Goal: Navigation & Orientation: Find specific page/section

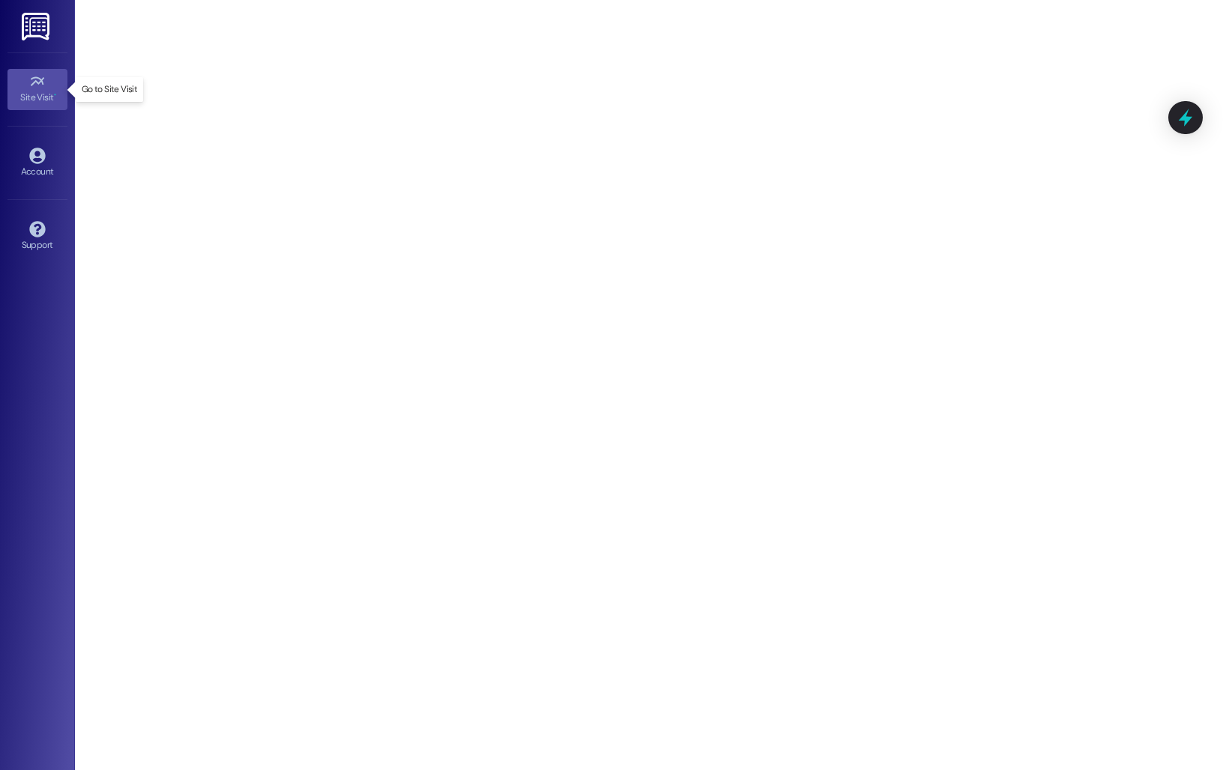
click at [44, 83] on icon at bounding box center [37, 81] width 16 height 16
click at [47, 151] on link "Account" at bounding box center [37, 163] width 60 height 40
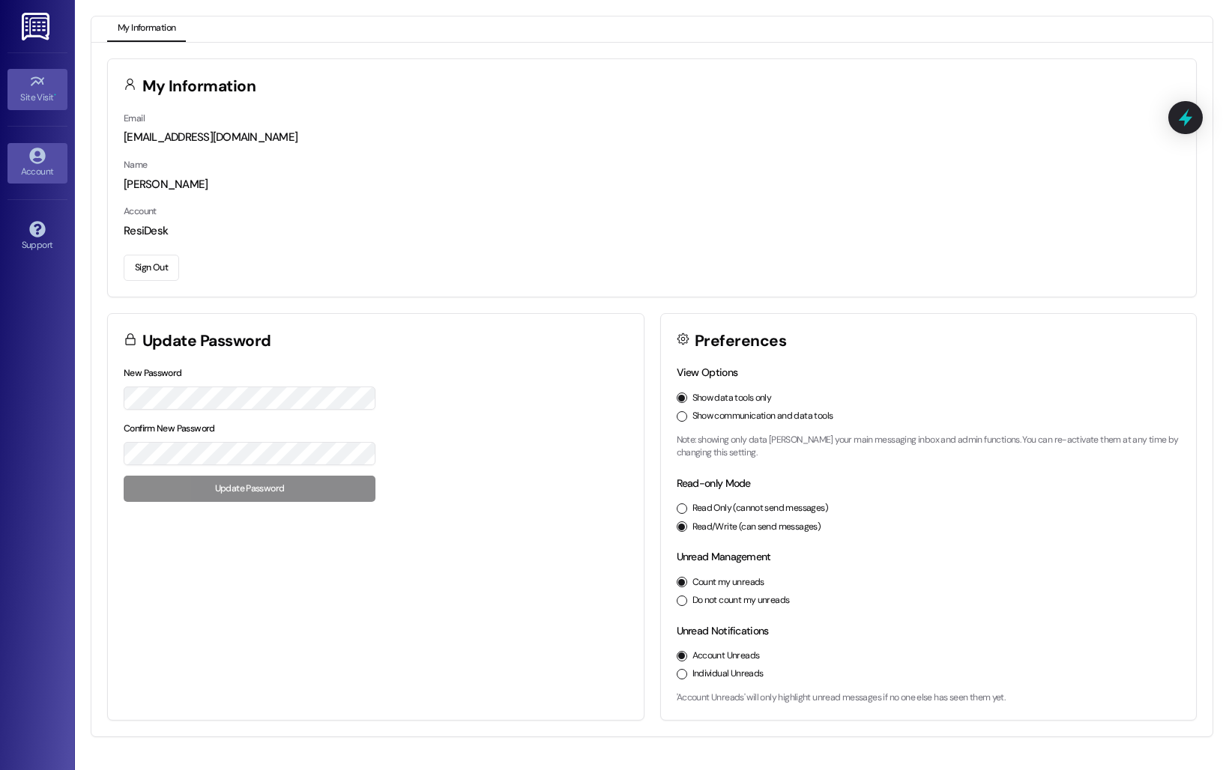
click at [36, 95] on div "Site Visit •" at bounding box center [37, 97] width 75 height 15
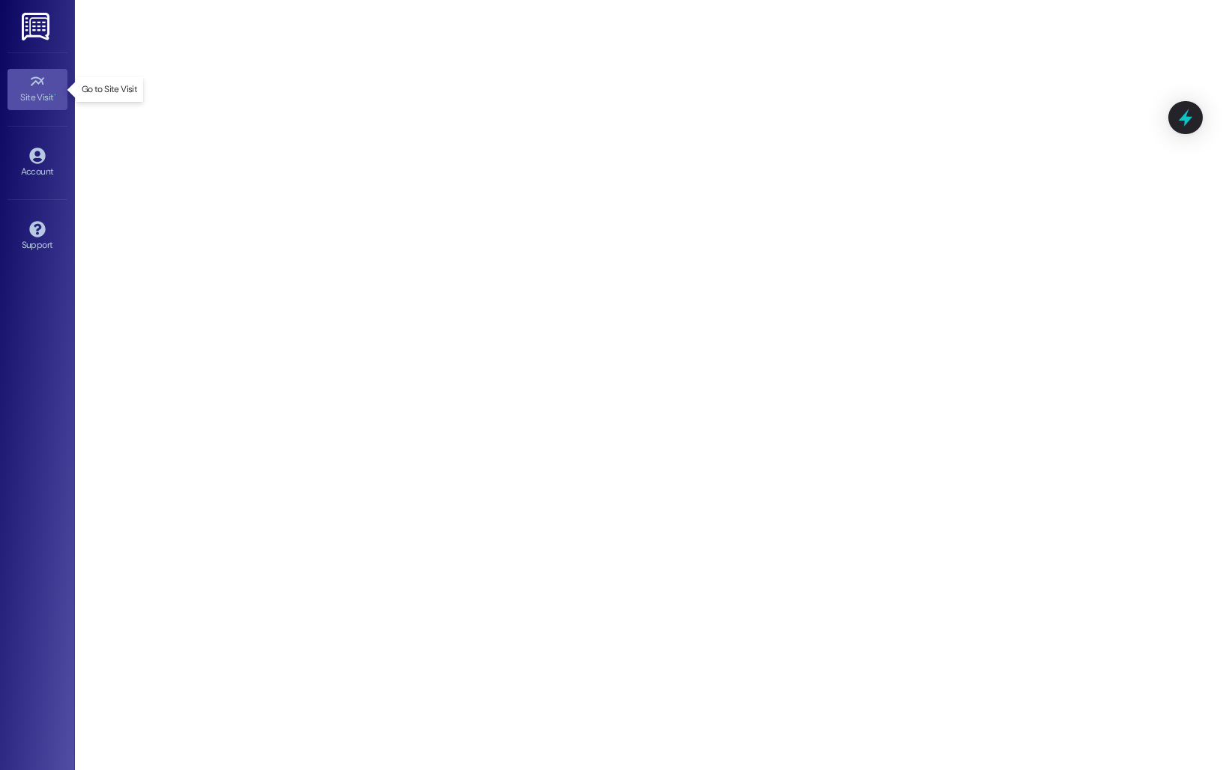
click at [46, 103] on div "Site Visit •" at bounding box center [37, 97] width 75 height 15
click at [39, 37] on img at bounding box center [37, 27] width 31 height 28
